Goal: Information Seeking & Learning: Learn about a topic

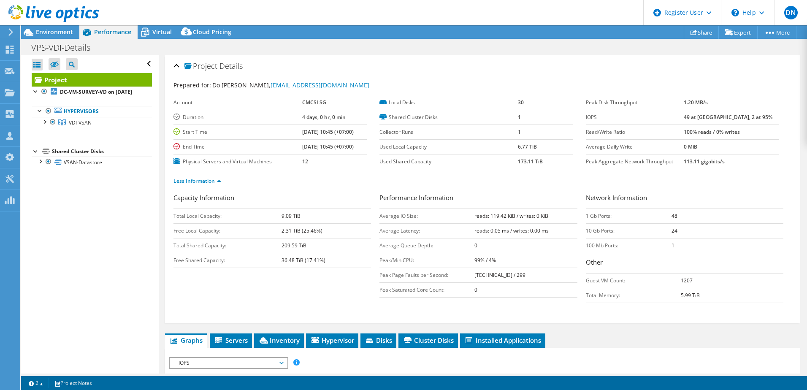
select select "[GEOGRAPHIC_DATA]"
select select "USD"
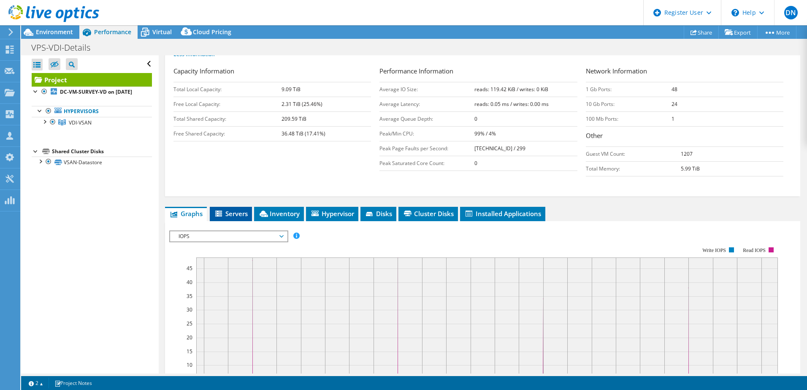
click at [228, 213] on span "Servers" at bounding box center [231, 213] width 34 height 8
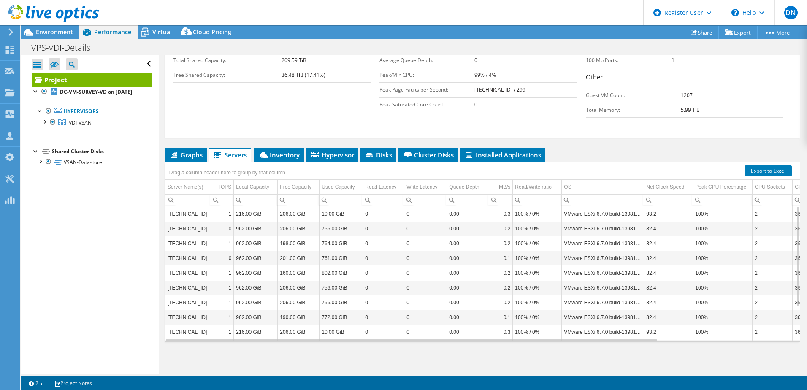
scroll to position [186, 0]
click at [432, 157] on span "Cluster Disks" at bounding box center [428, 154] width 51 height 8
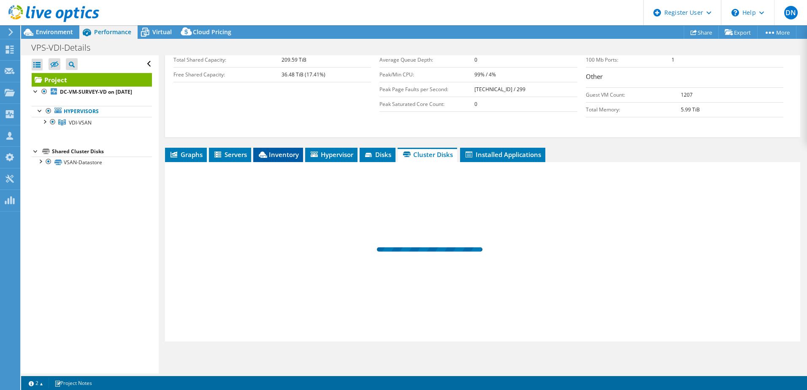
click at [274, 156] on span "Inventory" at bounding box center [277, 154] width 41 height 8
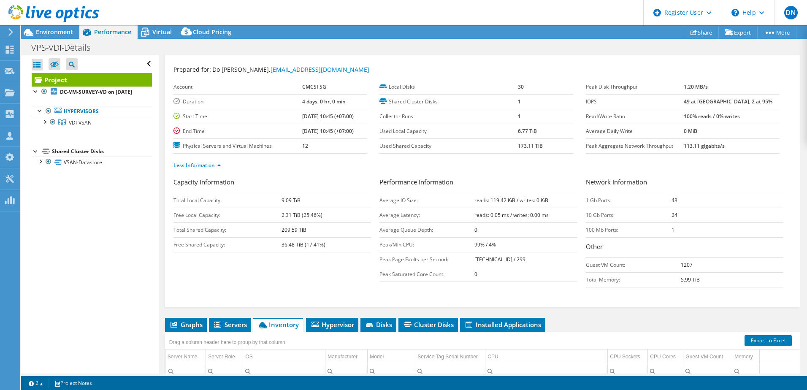
scroll to position [0, 0]
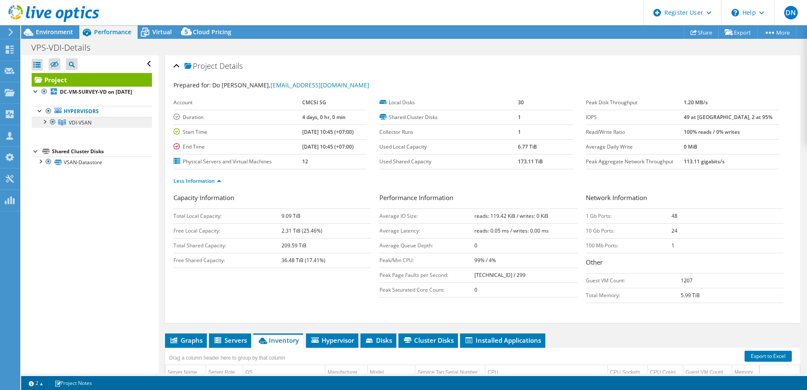
click at [86, 126] on span "VDI-VSAN" at bounding box center [80, 122] width 23 height 7
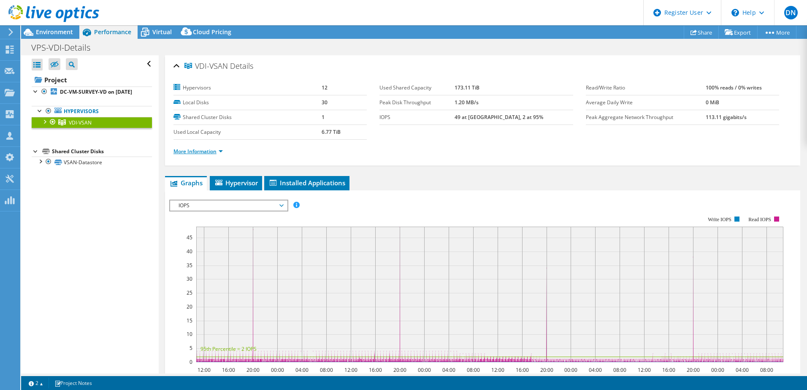
click at [211, 148] on link "More Information" at bounding box center [197, 151] width 49 height 7
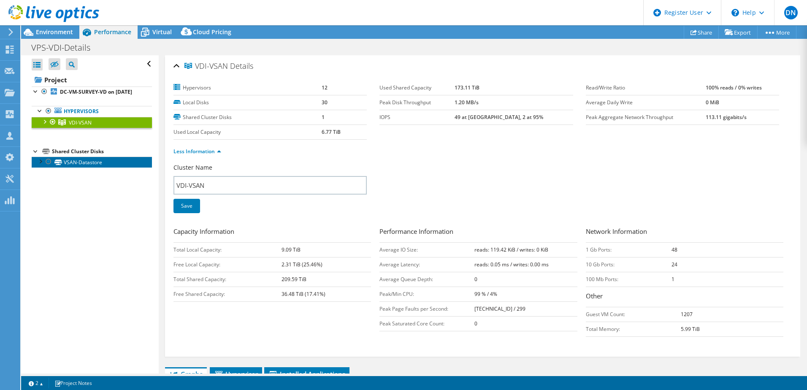
click at [88, 168] on link "VSAN-Datastore" at bounding box center [92, 162] width 120 height 11
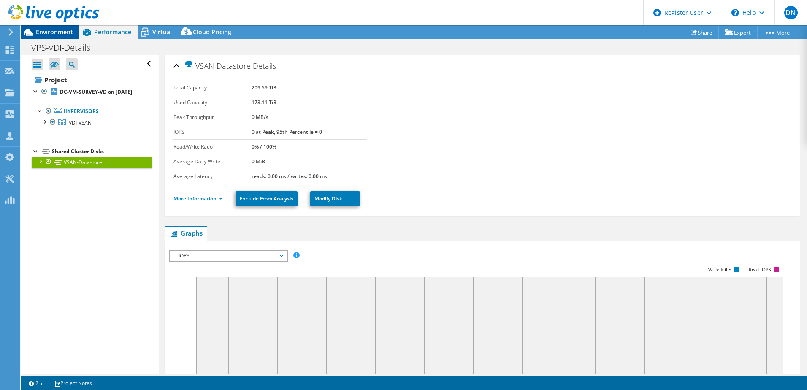
click at [56, 33] on span "Environment" at bounding box center [54, 32] width 37 height 8
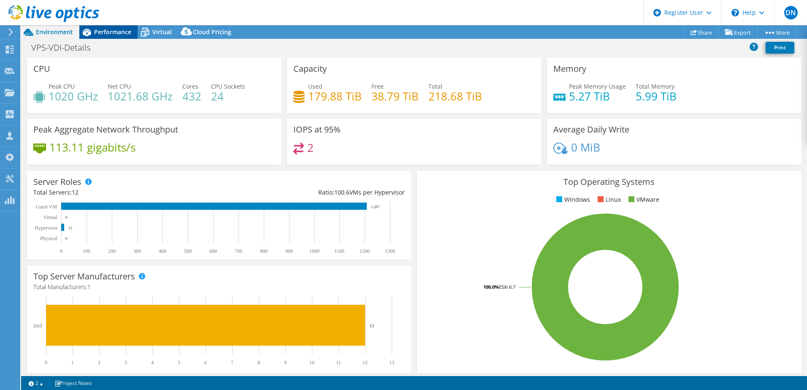
click at [113, 35] on span "Performance" at bounding box center [112, 32] width 37 height 8
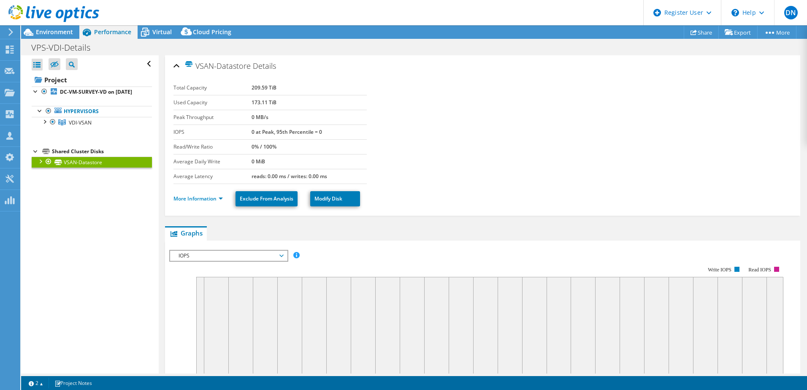
drag, startPoint x: 492, startPoint y: 170, endPoint x: 639, endPoint y: 251, distance: 168.1
click at [492, 170] on section "Total Capacity 209.59 TiB Used Capacity 173.11 TiB Peak Throughput 0 MB/s IOPS …" at bounding box center [482, 132] width 618 height 103
